Goal: Information Seeking & Learning: Understand process/instructions

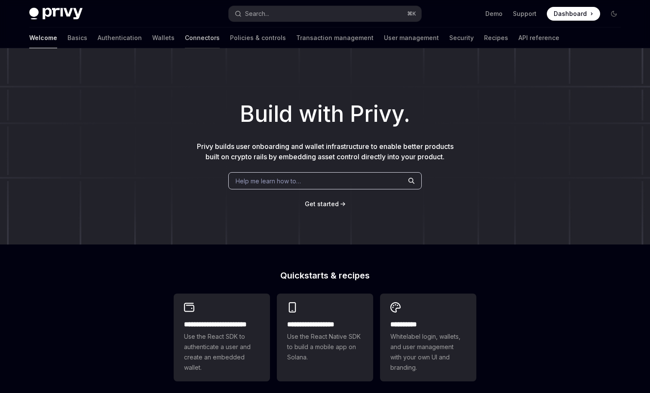
click at [185, 41] on link "Connectors" at bounding box center [202, 38] width 35 height 21
type textarea "*"
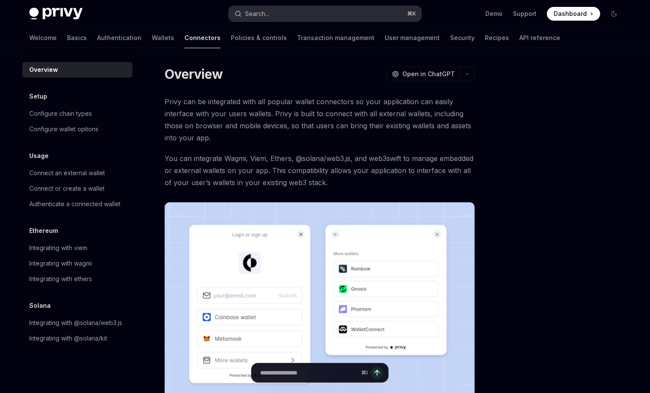
click at [264, 17] on div "Search..." at bounding box center [257, 14] width 24 height 10
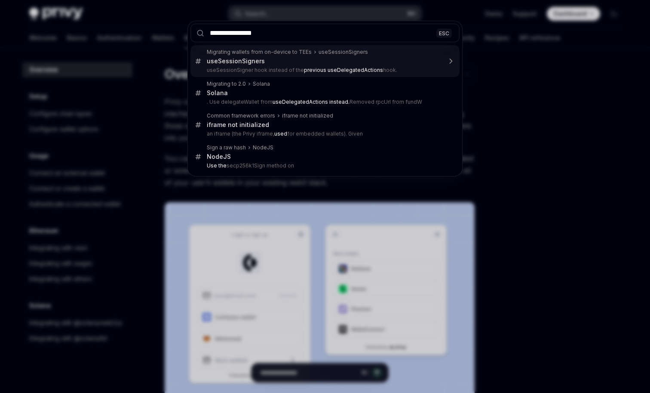
type input "**********"
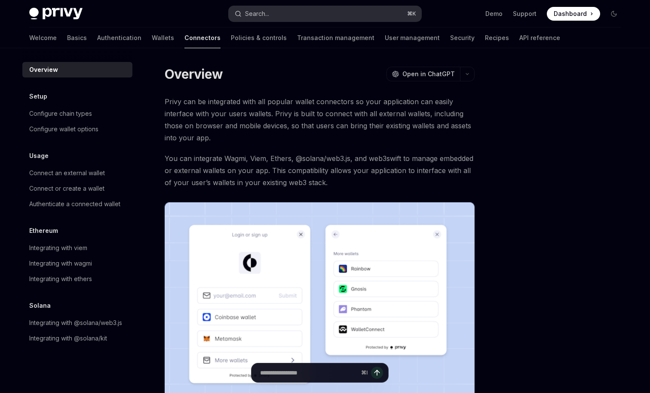
type textarea "*"
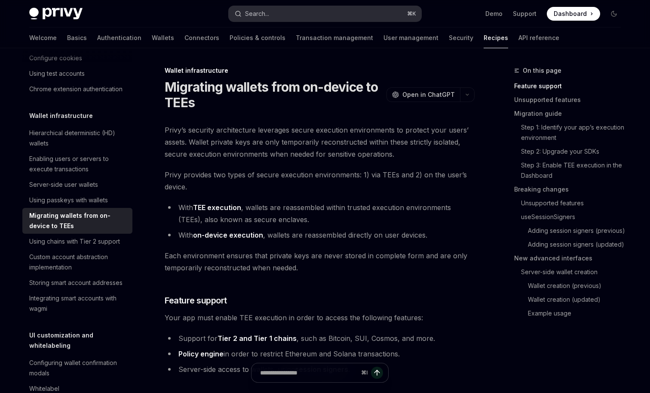
click at [288, 19] on button "Search... ⌘ K" at bounding box center [325, 13] width 193 height 15
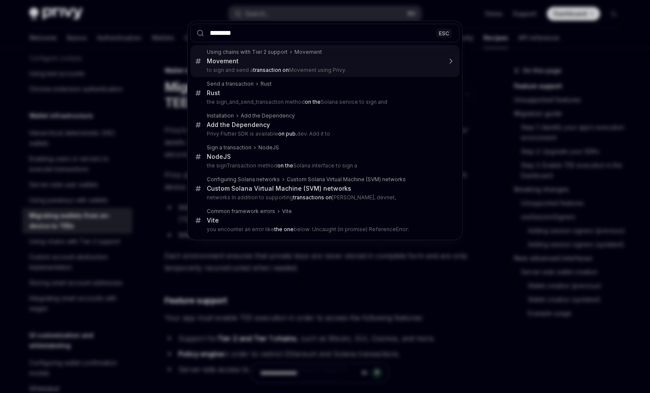
type input "*********"
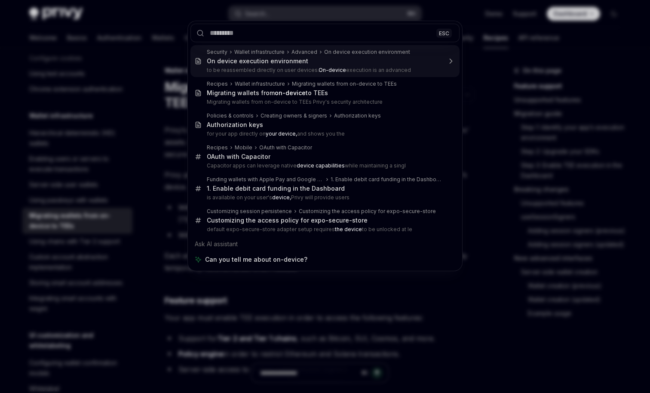
type textarea "*"
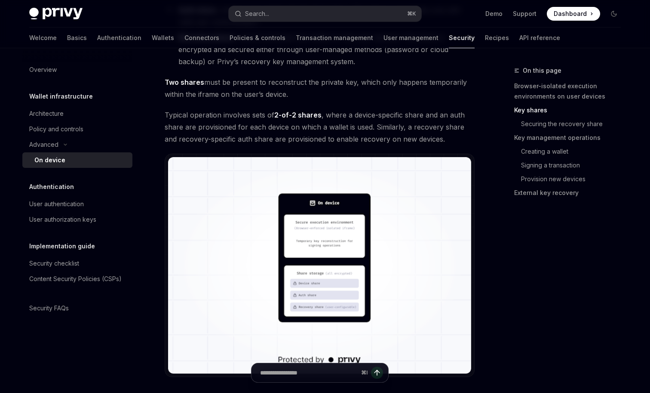
scroll to position [740, 0]
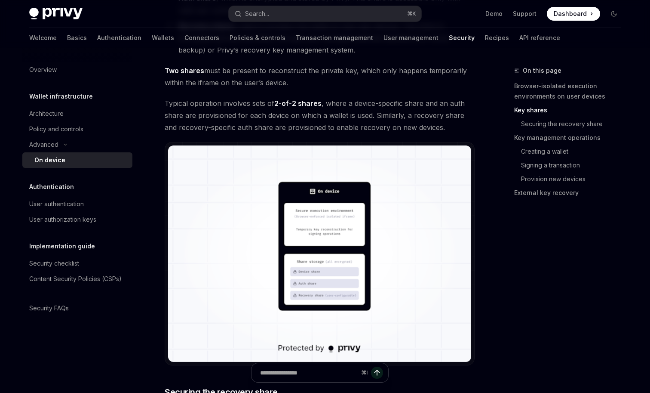
click at [308, 249] on img at bounding box center [319, 253] width 303 height 216
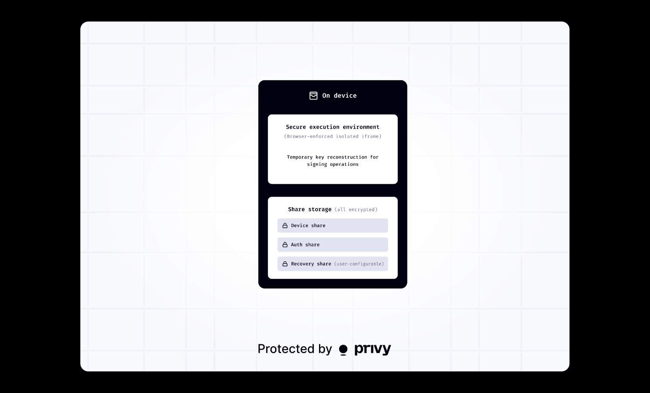
click at [308, 249] on img at bounding box center [324, 197] width 489 height 350
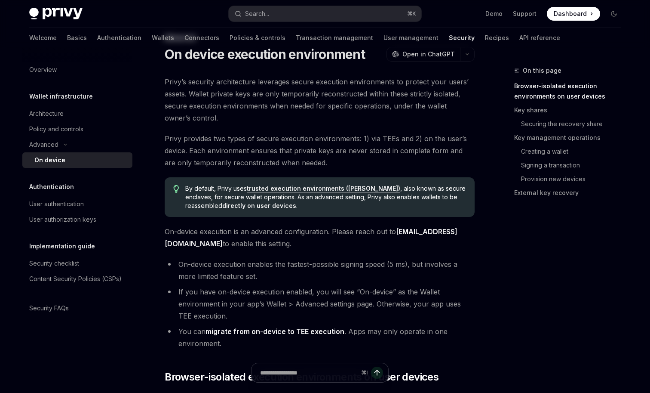
scroll to position [0, 0]
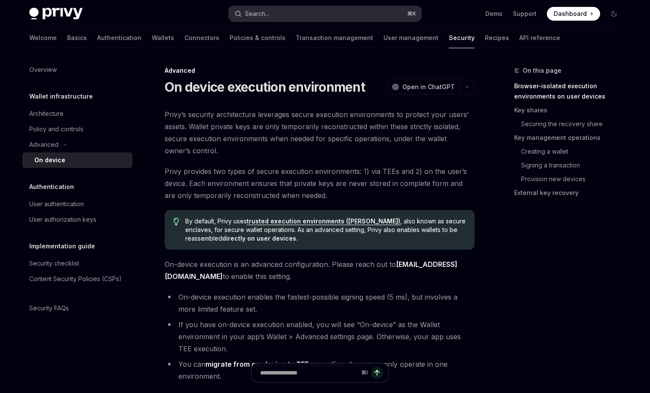
click at [314, 13] on button "Search... ⌘ K" at bounding box center [325, 13] width 193 height 15
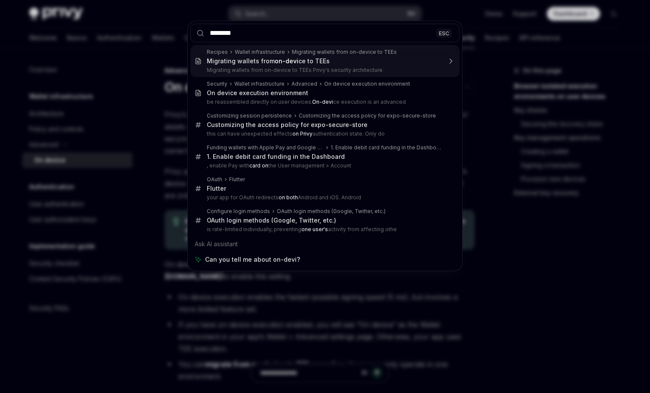
type input "*********"
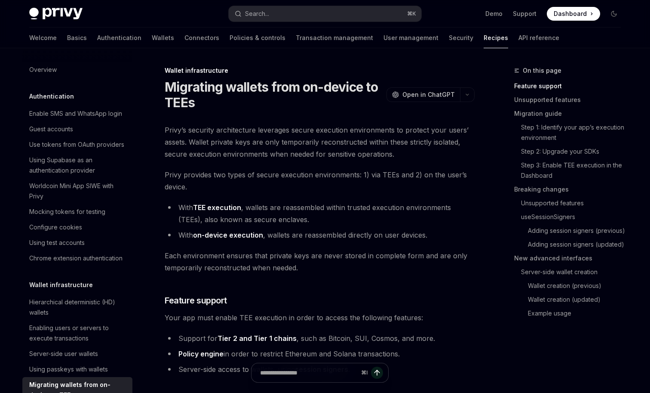
scroll to position [48, 0]
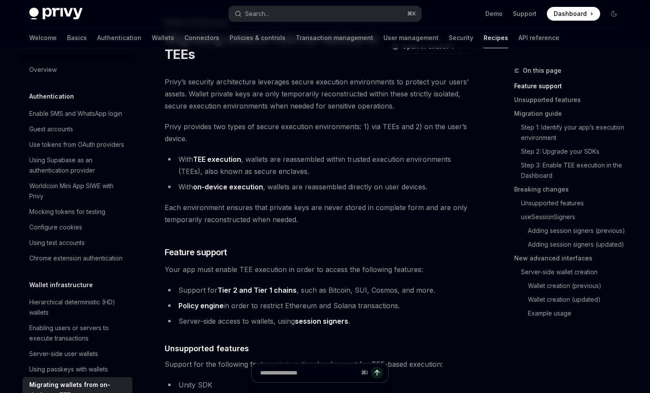
type textarea "*"
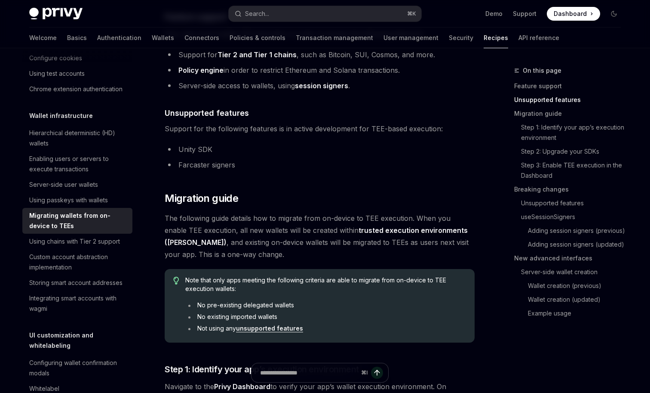
scroll to position [358, 0]
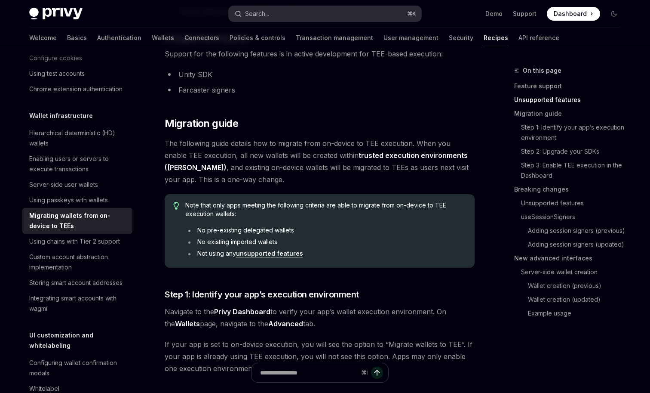
click at [272, 20] on button "Search... ⌘ K" at bounding box center [325, 13] width 193 height 15
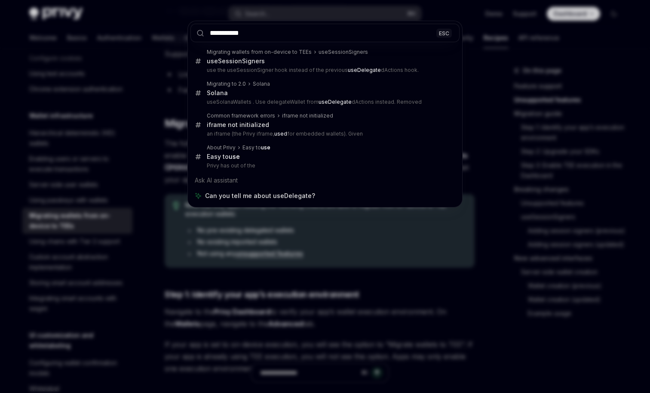
type input "**********"
click at [273, 271] on div "**********" at bounding box center [325, 196] width 650 height 393
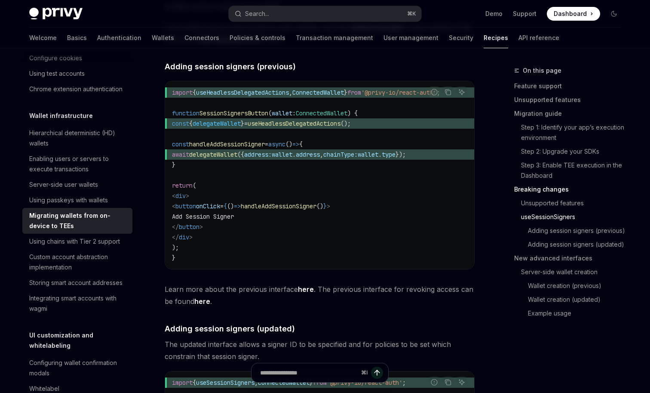
scroll to position [1382, 0]
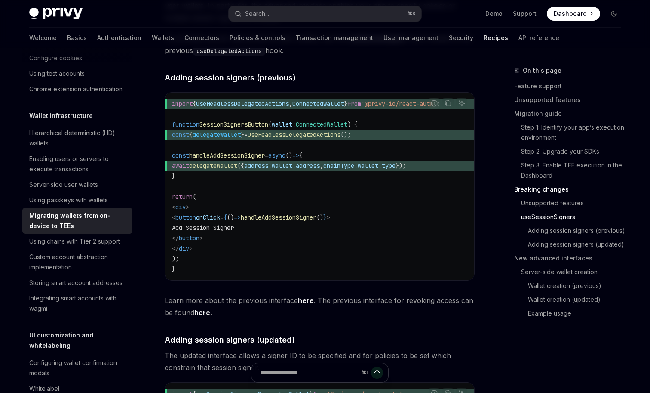
click at [280, 104] on span "useHeadlessDelegatedActions" at bounding box center [242, 104] width 93 height 8
copy span "useHeadlessDelegatedActions"
click at [293, 12] on button "Search... ⌘ K" at bounding box center [325, 13] width 193 height 15
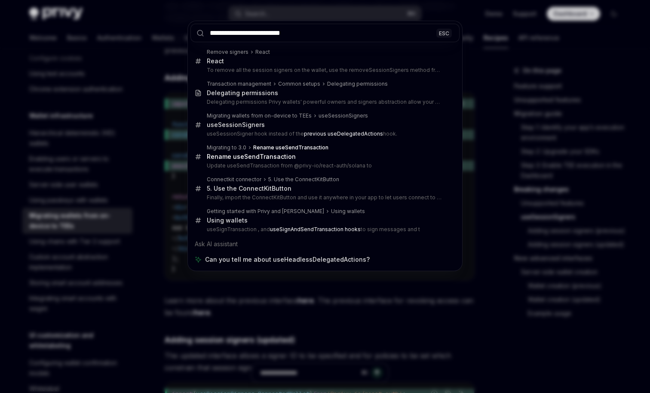
type input "**********"
click at [445, 12] on div "**********" at bounding box center [325, 196] width 650 height 393
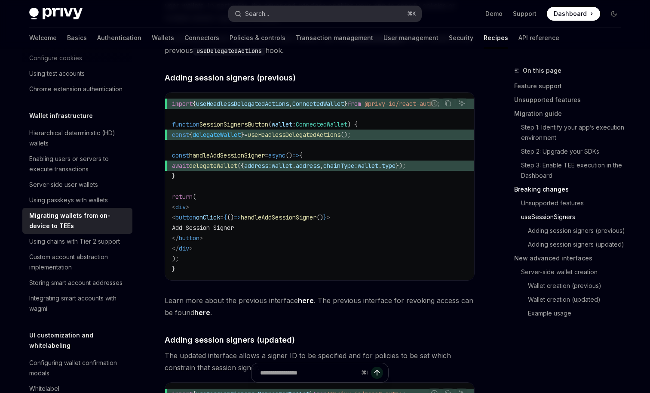
click at [338, 13] on button "Search... ⌘ K" at bounding box center [325, 13] width 193 height 15
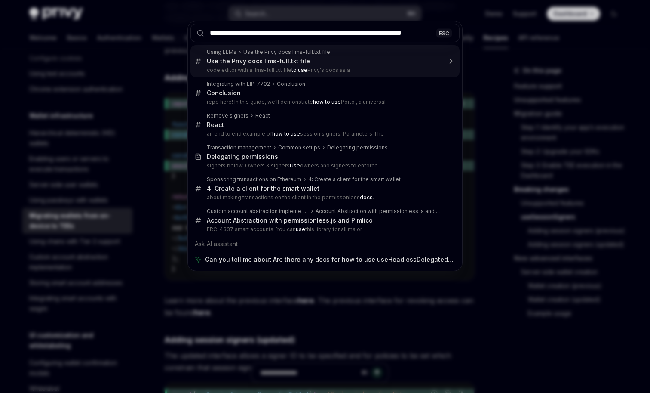
type input "**********"
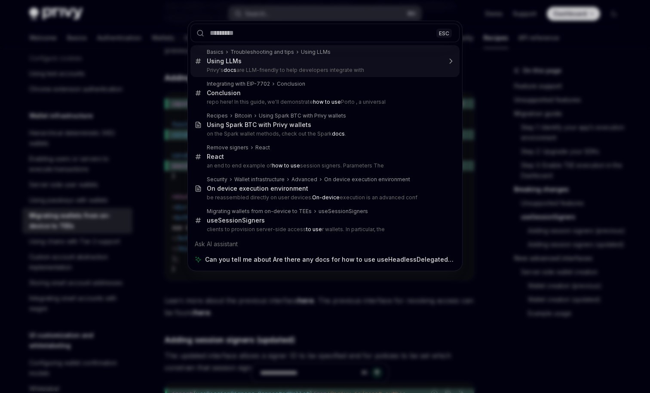
scroll to position [0, 0]
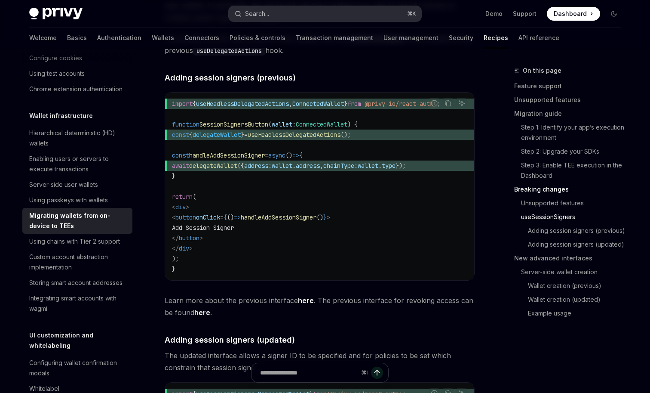
type textarea "*"
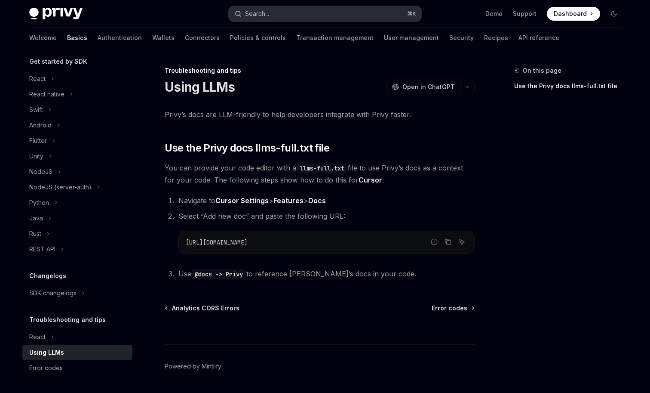
click at [392, 9] on button "Search... ⌘ K" at bounding box center [325, 13] width 193 height 15
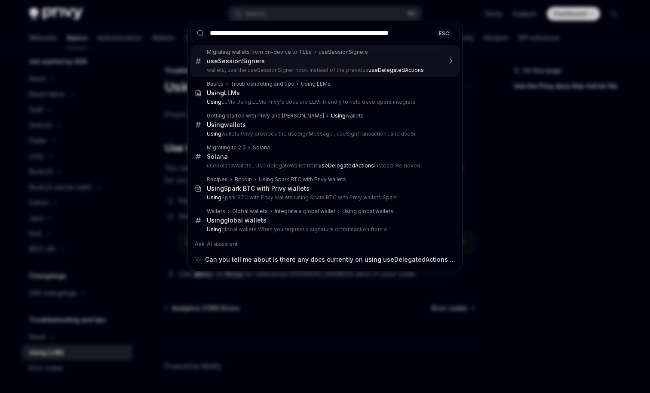
type input "**********"
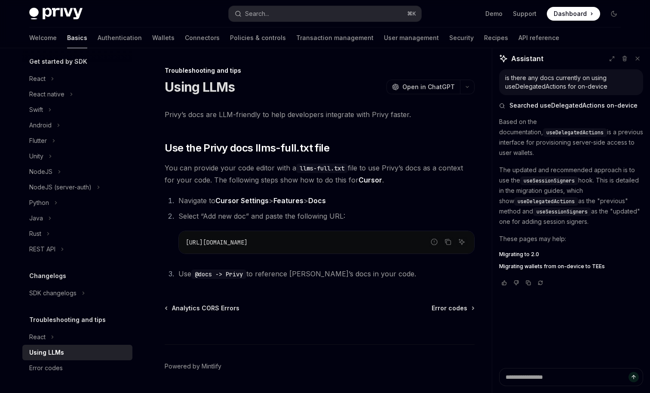
type textarea "*"
drag, startPoint x: 527, startPoint y: 266, endPoint x: 612, endPoint y: 8, distance: 271.3
click at [0, 0] on div "Skip to main content Privy Docs home page Search... ⌘ K Demo Support Dashboard …" at bounding box center [325, 209] width 650 height 418
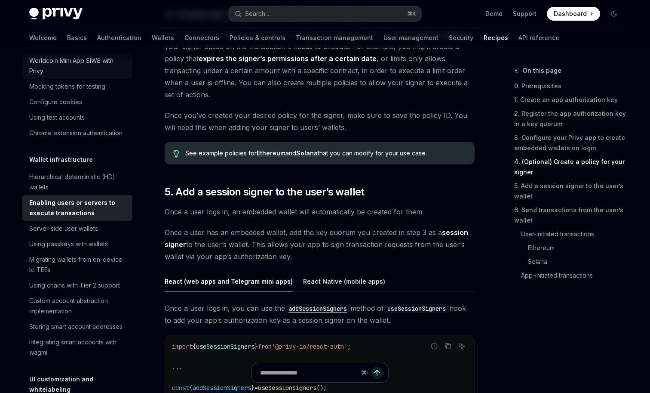
scroll to position [138, 0]
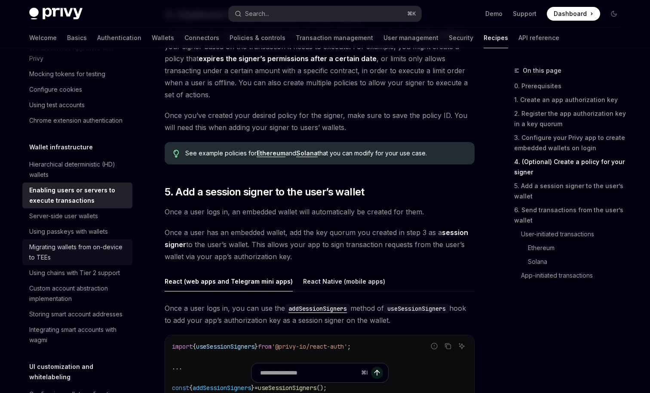
click at [89, 247] on div "Migrating wallets from on-device to TEEs" at bounding box center [78, 252] width 98 height 21
type textarea "*"
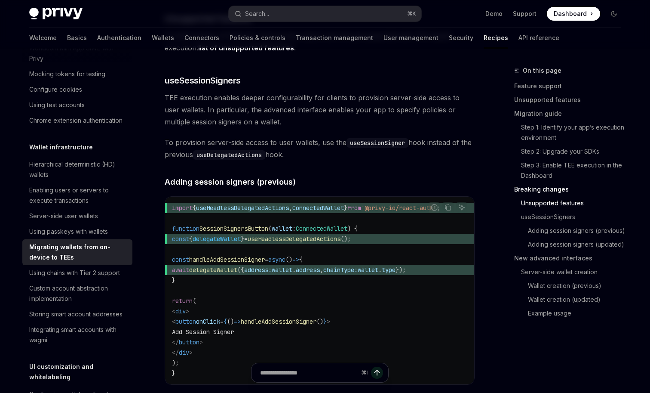
scroll to position [1252, 0]
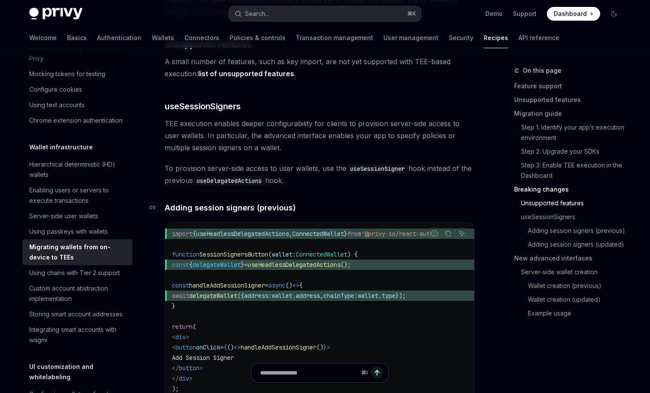
click at [225, 207] on span "Adding session signers (previous)" at bounding box center [230, 208] width 131 height 12
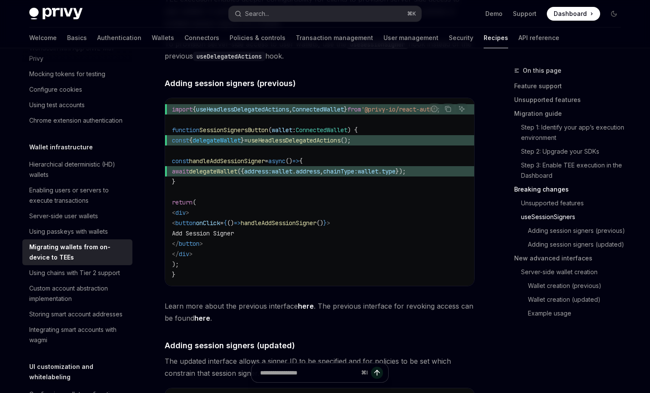
scroll to position [1388, 0]
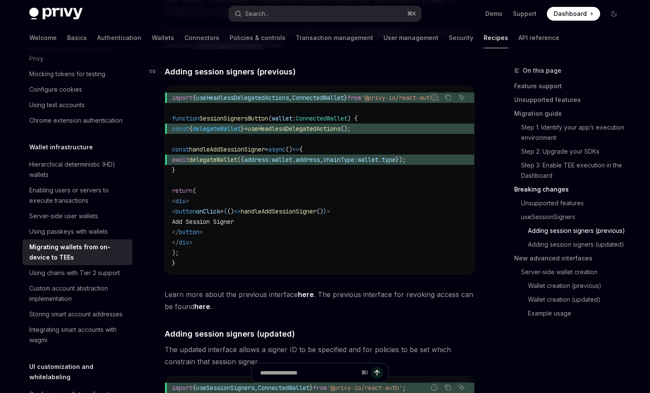
click at [239, 66] on span "Adding session signers (previous)" at bounding box center [230, 72] width 131 height 12
click at [152, 72] on icon "Navigate to header" at bounding box center [153, 71] width 6 height 3
click at [265, 101] on span "useHeadlessDelegatedActions" at bounding box center [242, 98] width 93 height 8
copy span "useHeadlessDelegatedActions"
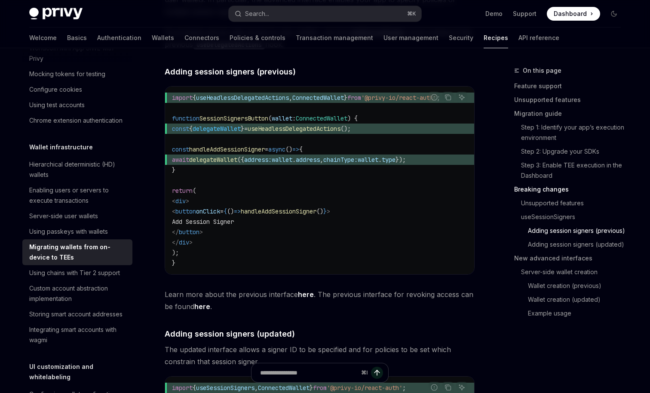
click at [323, 186] on code "import { useHeadlessDelegatedActions , ConnectedWallet } from '@privy-io/react-…" at bounding box center [319, 179] width 295 height 175
click at [174, 67] on span "Adding session signers (previous)" at bounding box center [230, 72] width 131 height 12
click at [151, 69] on icon "Navigate to header" at bounding box center [153, 71] width 6 height 5
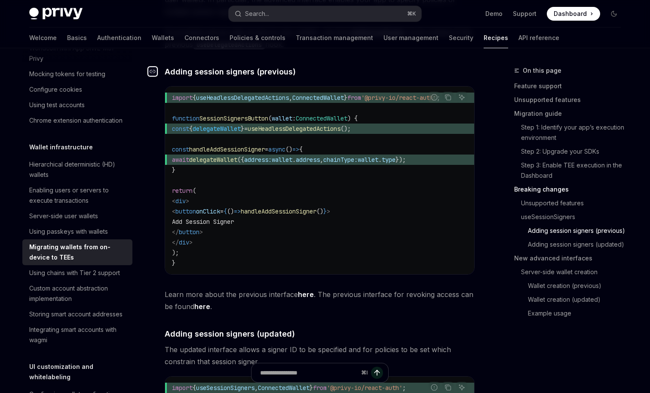
click at [151, 69] on icon "Navigate to header" at bounding box center [153, 71] width 6 height 5
click at [154, 199] on div "Wallet infrastructure Migrating wallets from on-device to TEEs OpenAI Open in C…" at bounding box center [239, 327] width 475 height 3300
click at [144, 176] on div "Overview Authentication Enable SMS and WhatsApp login Guest accounts Use tokens…" at bounding box center [84, 220] width 124 height 344
